Goal: Task Accomplishment & Management: Use online tool/utility

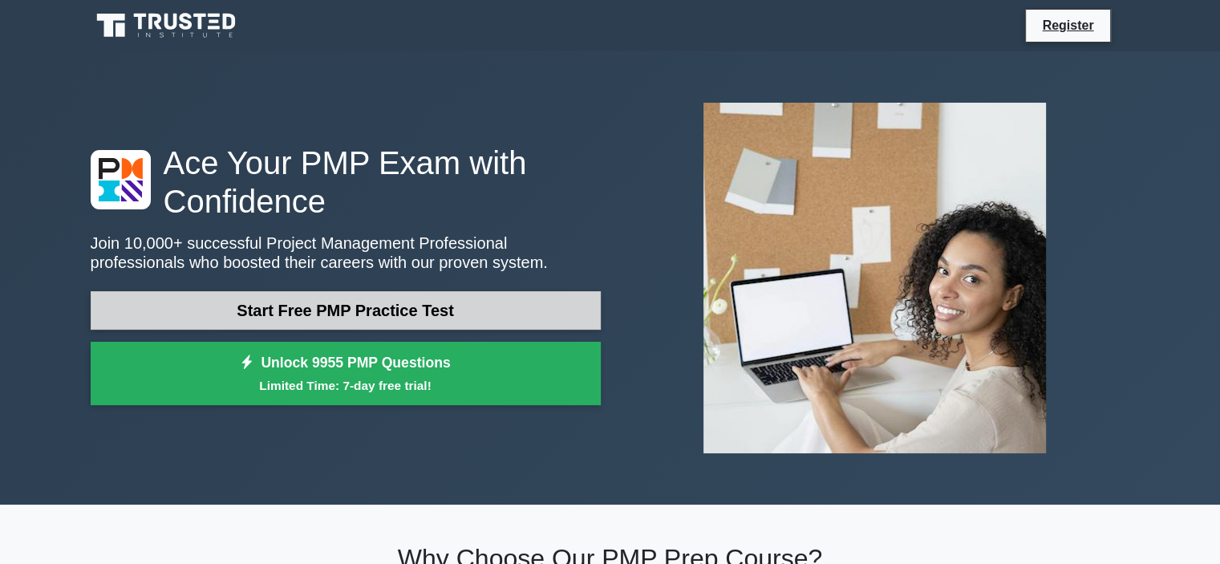
click at [396, 315] on link "Start Free PMP Practice Test" at bounding box center [346, 310] width 510 height 39
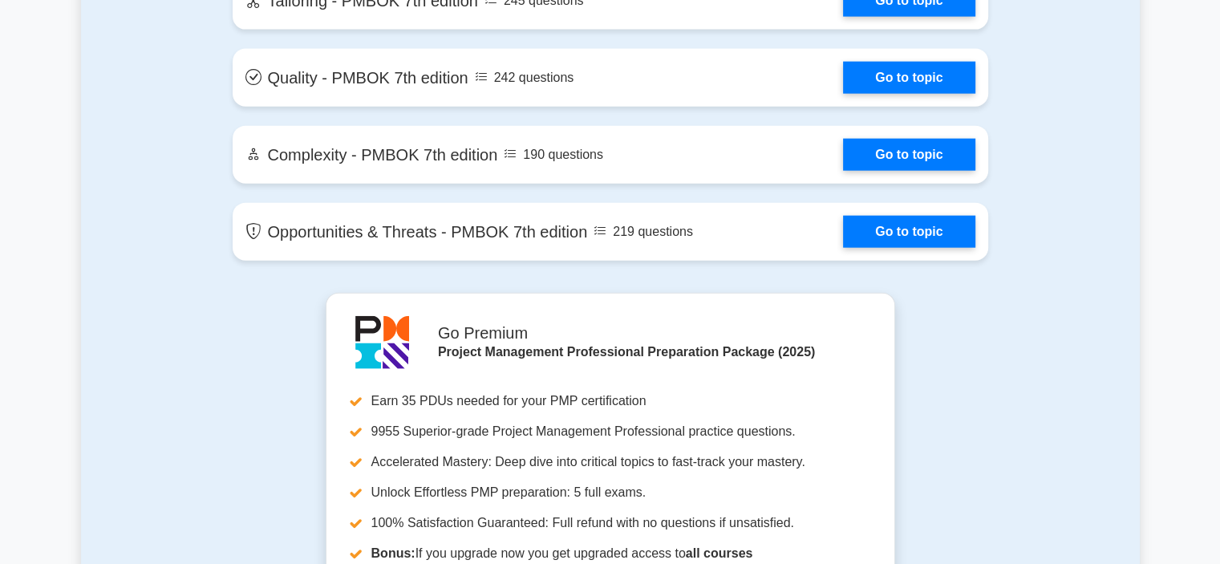
scroll to position [3647, 0]
